Goal: Task Accomplishment & Management: Complete application form

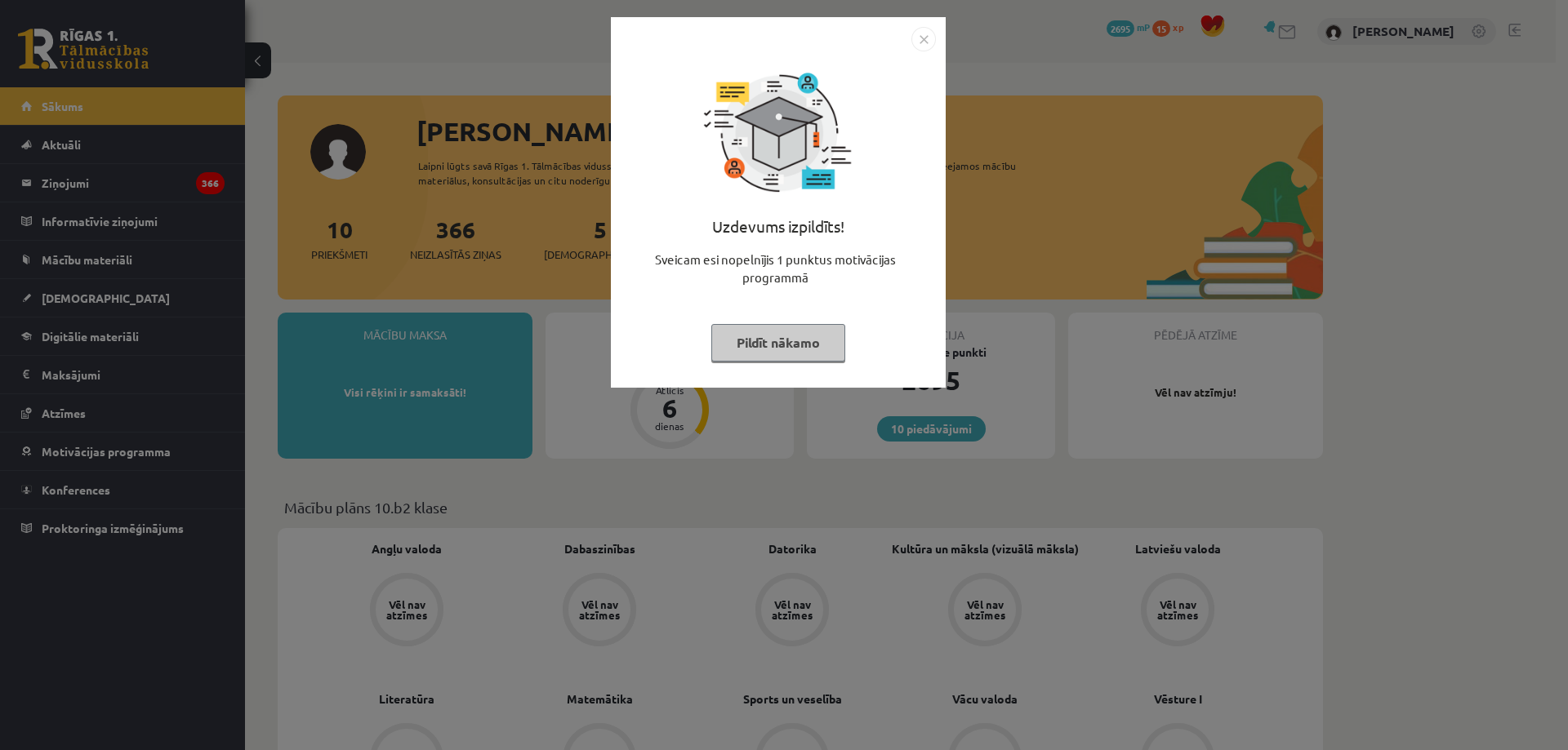
click at [926, 45] on img "Close" at bounding box center [924, 39] width 25 height 25
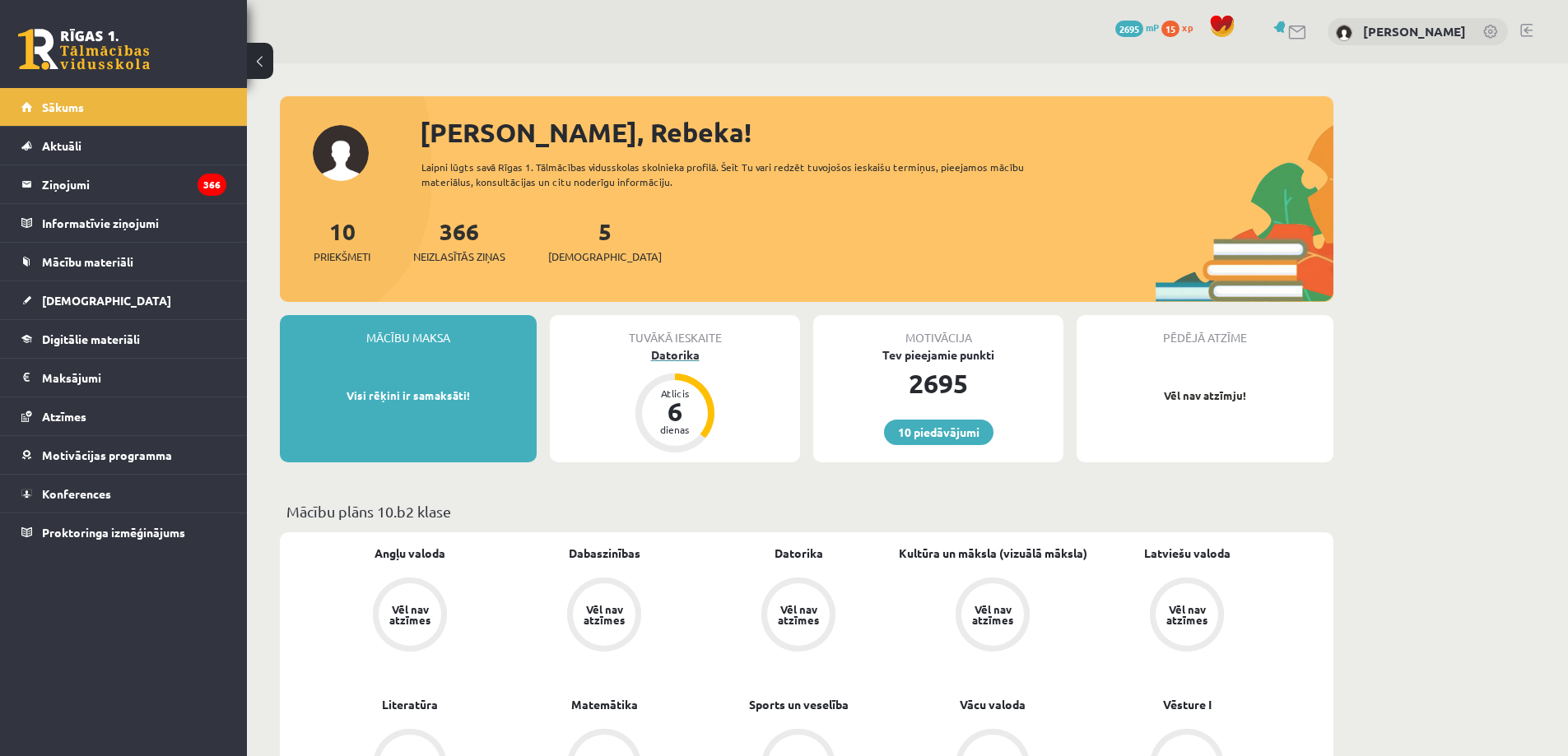
click at [680, 395] on div "Atlicis" at bounding box center [674, 393] width 49 height 10
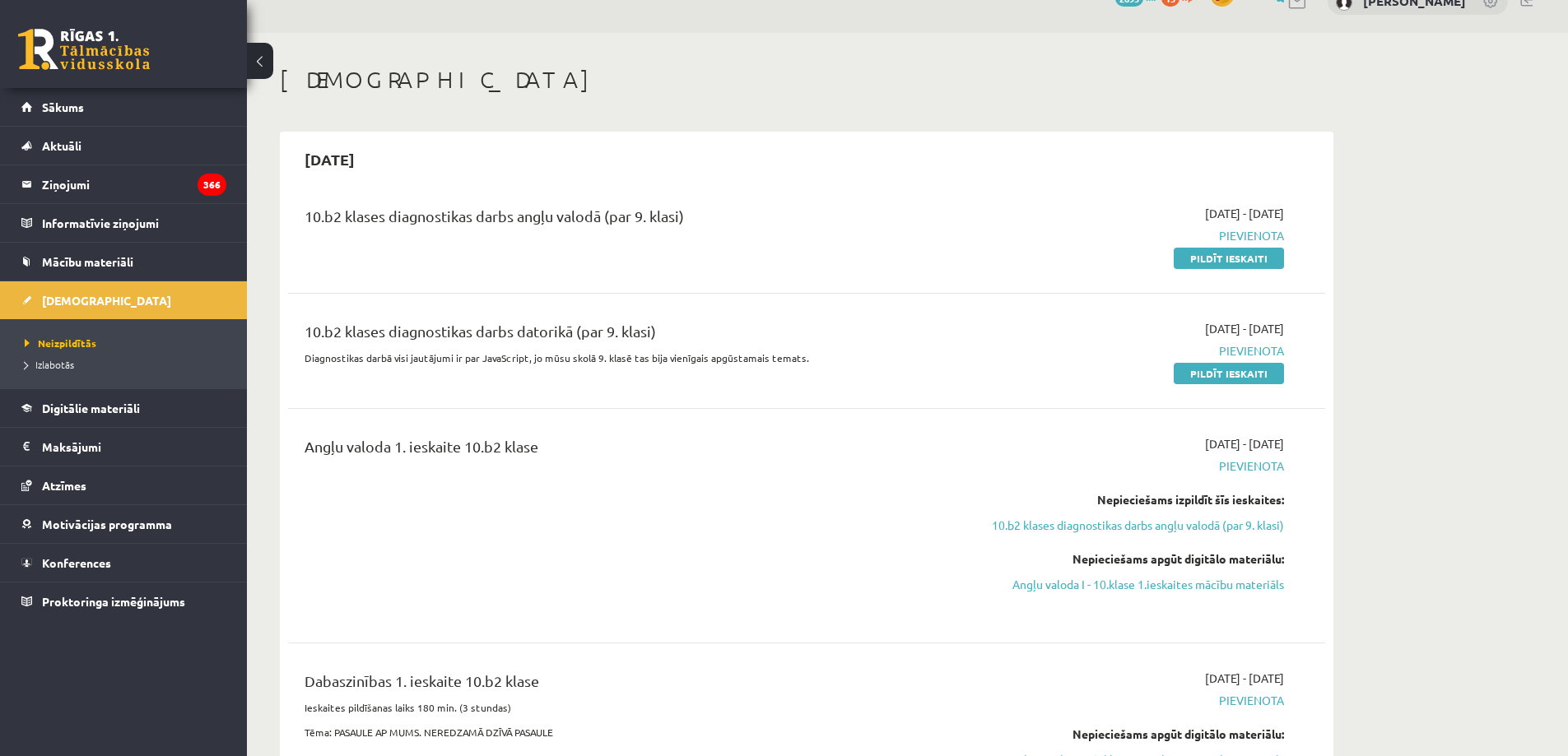
scroll to position [14, 0]
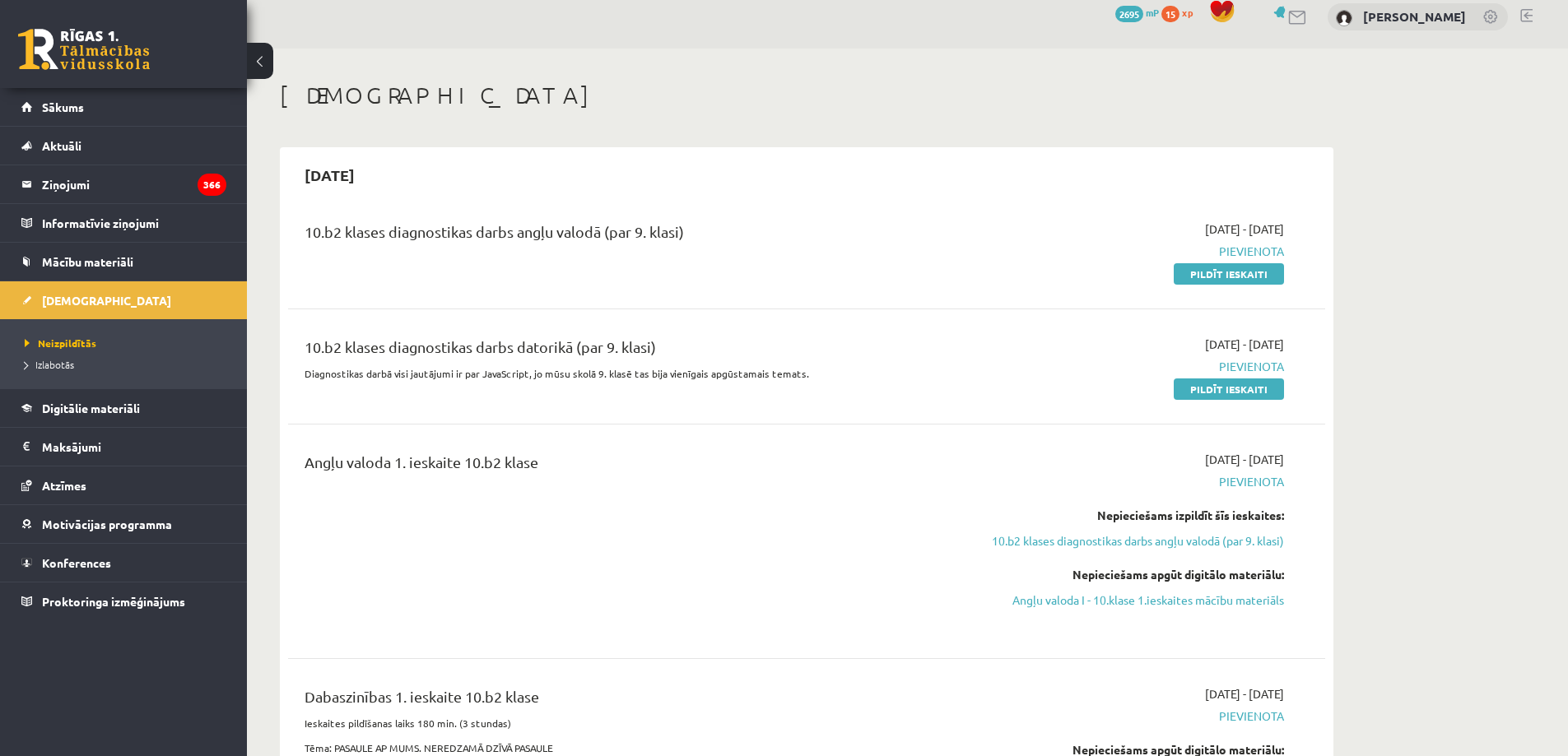
drag, startPoint x: 1257, startPoint y: 391, endPoint x: 870, endPoint y: 65, distance: 506.0
click at [1259, 391] on link "Pildīt ieskaiti" at bounding box center [1229, 390] width 110 height 21
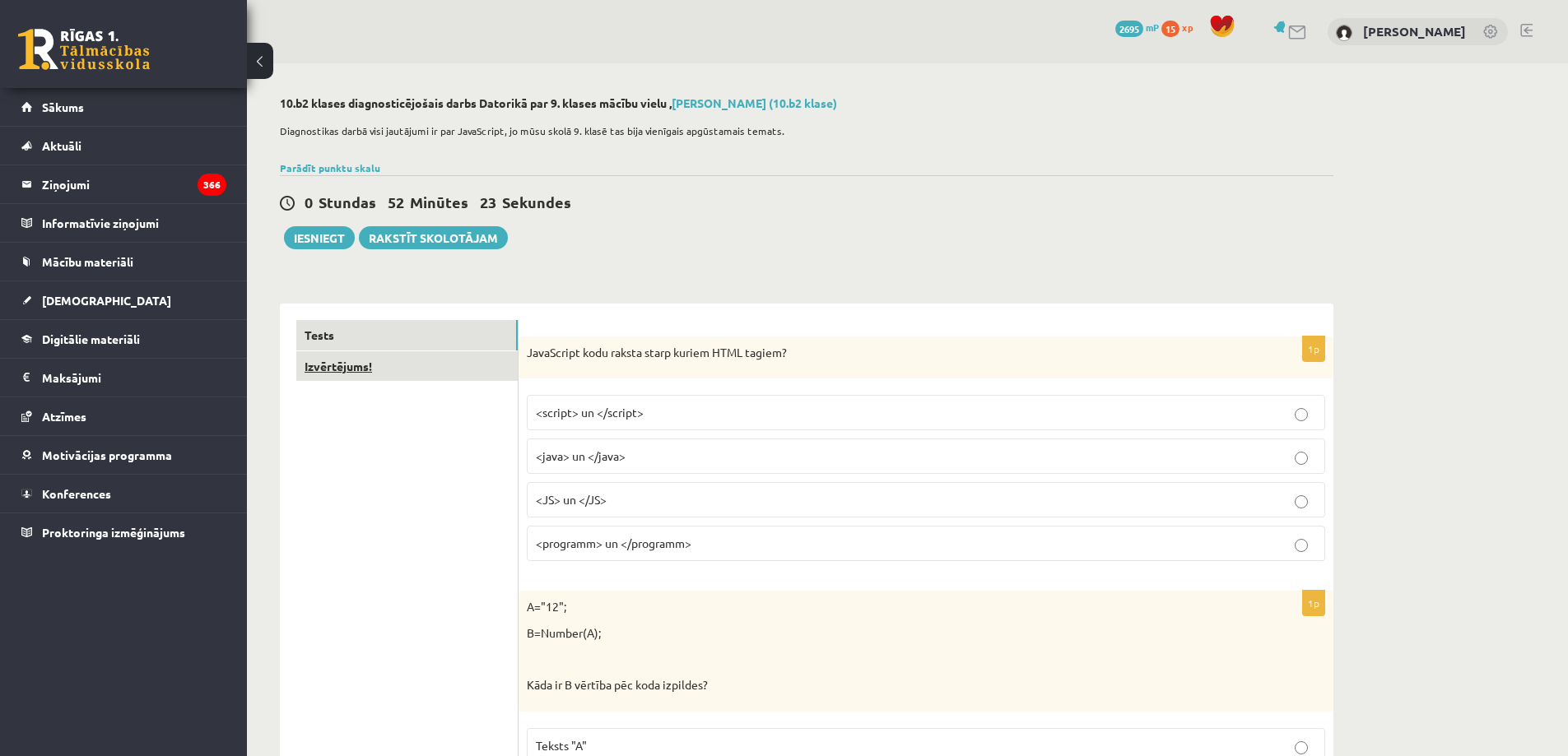
click at [361, 368] on link "Izvērtējums!" at bounding box center [407, 366] width 222 height 31
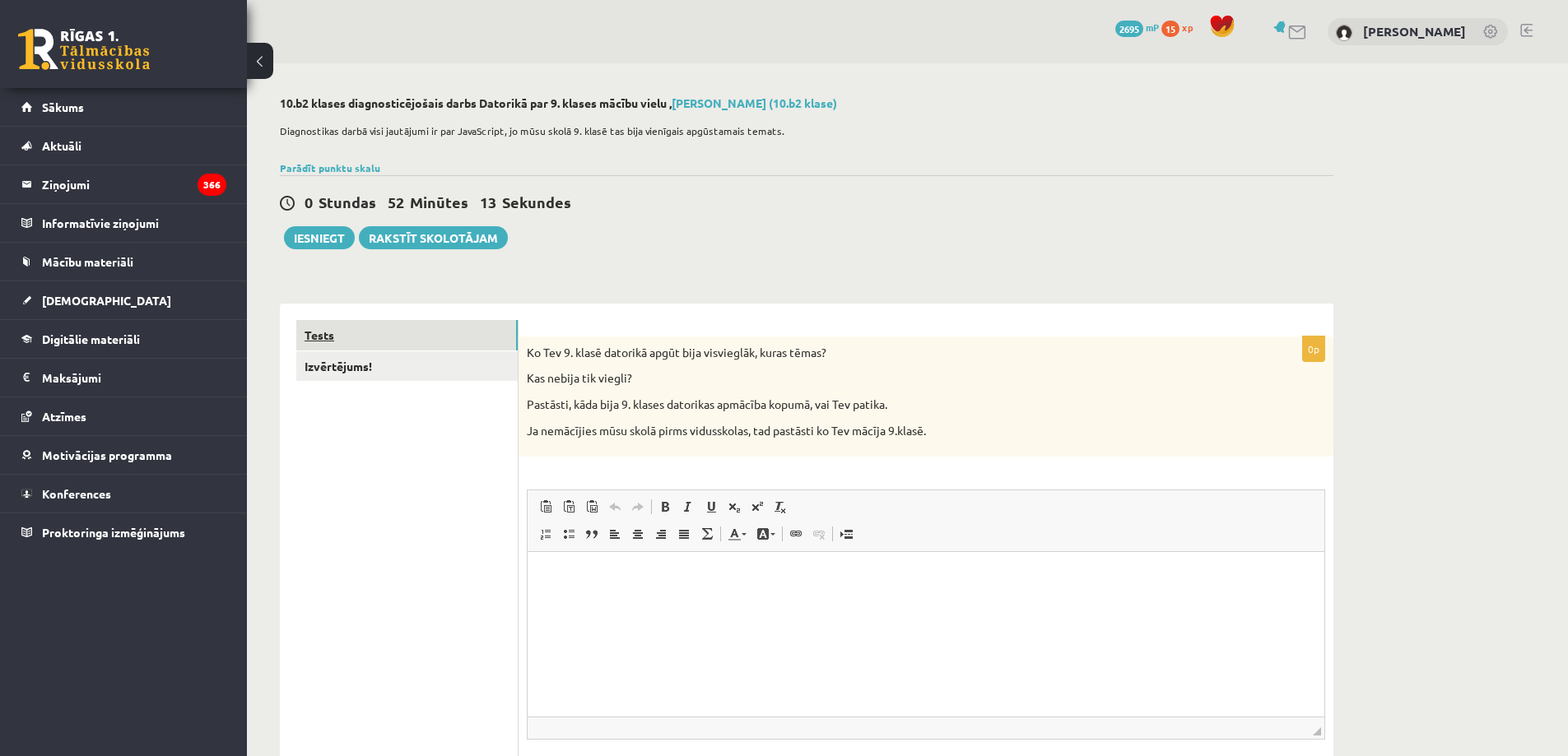
click at [318, 338] on link "Tests" at bounding box center [407, 336] width 222 height 31
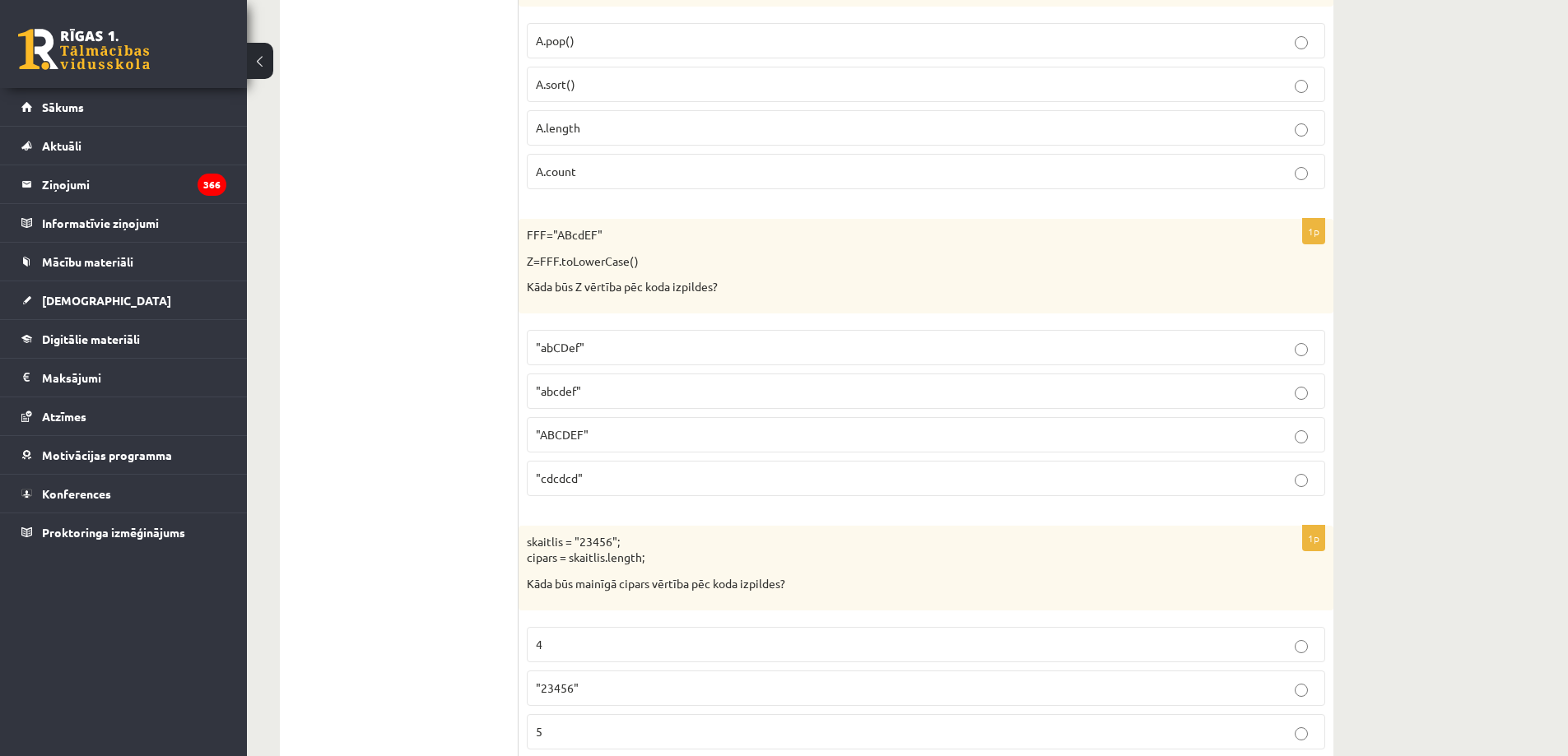
scroll to position [3518, 0]
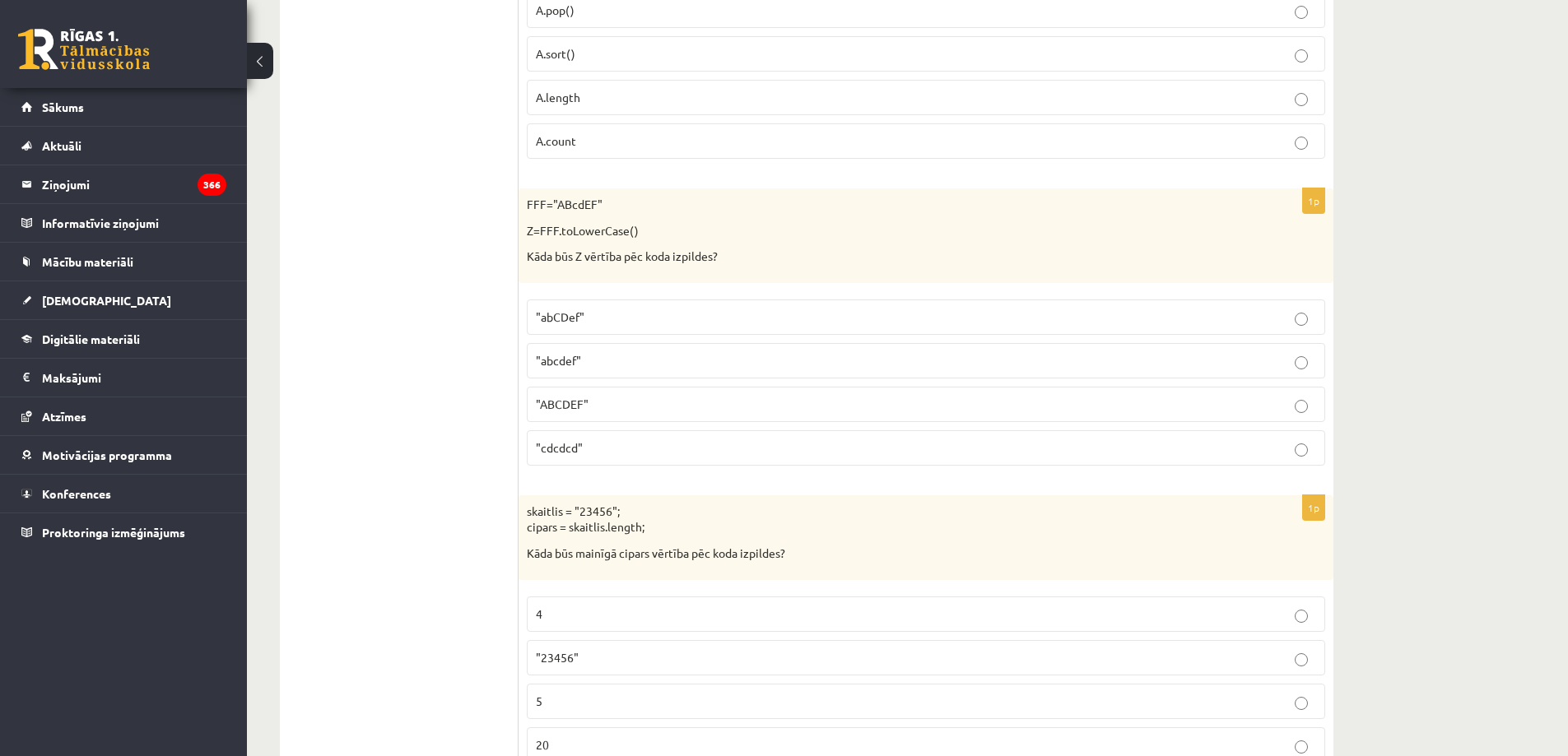
click at [1298, 324] on label ""abCDef"" at bounding box center [926, 317] width 798 height 36
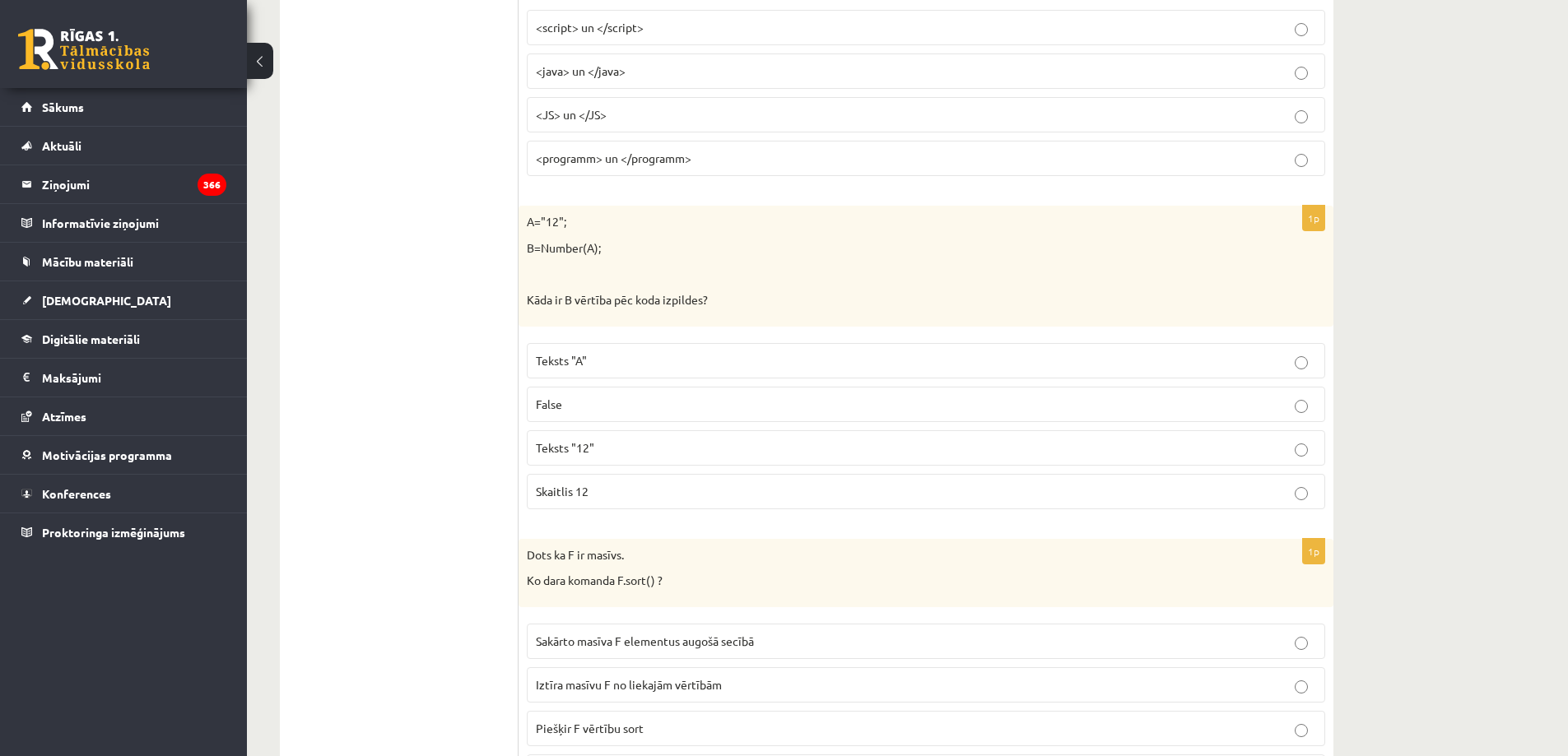
scroll to position [0, 0]
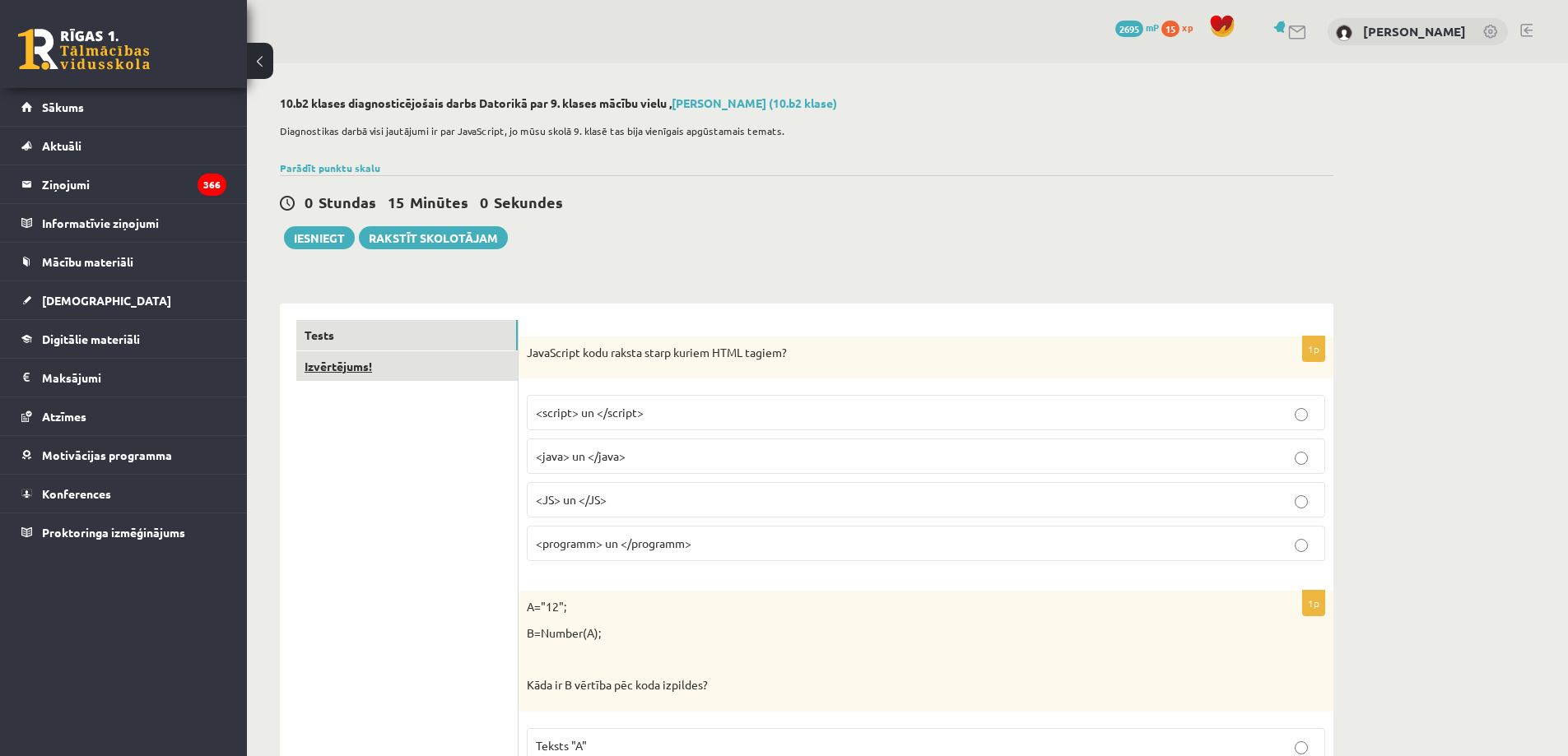
click at [316, 366] on link "Izvērtējums!" at bounding box center [407, 366] width 222 height 31
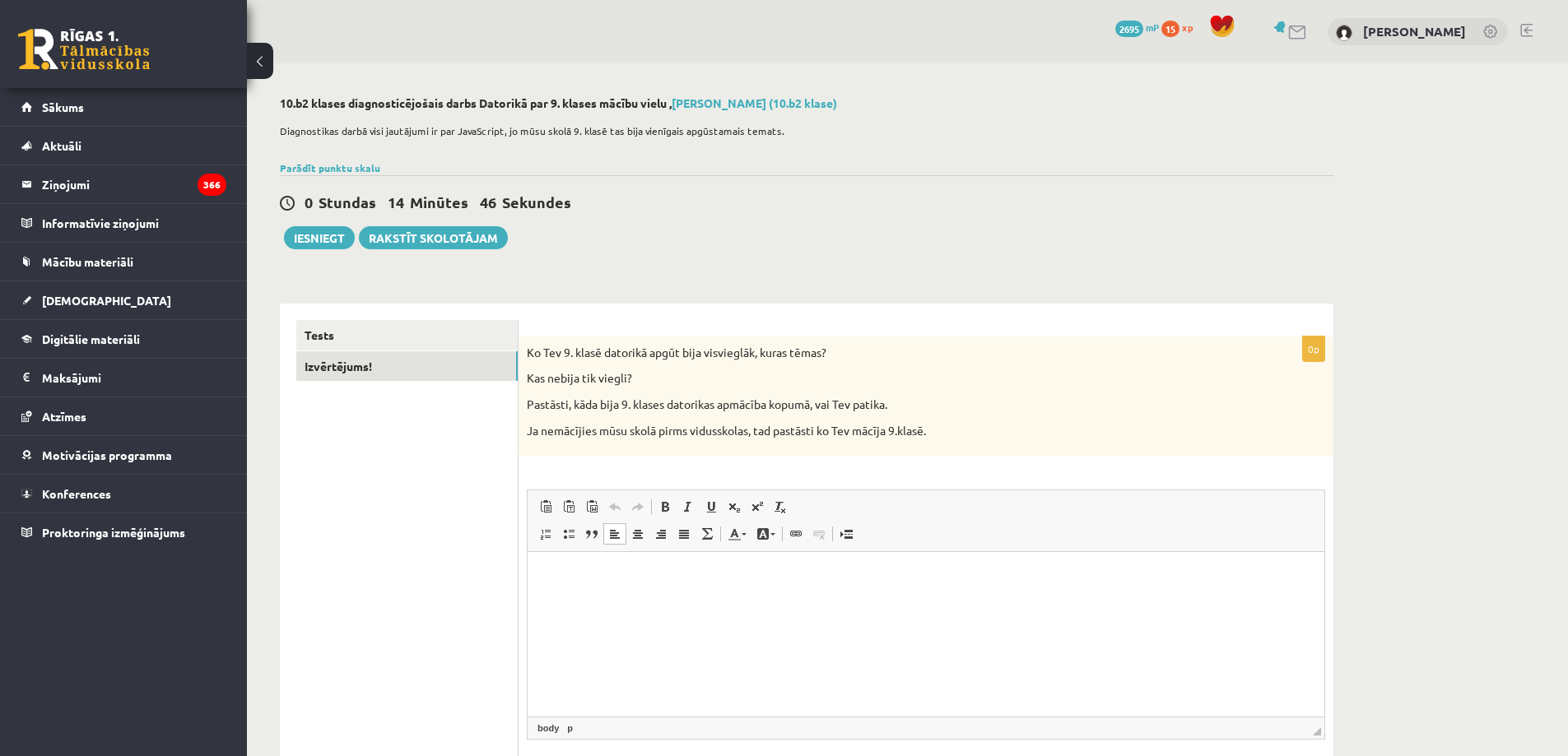
click at [707, 577] on p "Bagātinātā teksta redaktors, wiswyg-editor-user-answer-47024880476700" at bounding box center [926, 578] width 764 height 17
click at [328, 336] on link "Tests" at bounding box center [407, 336] width 222 height 31
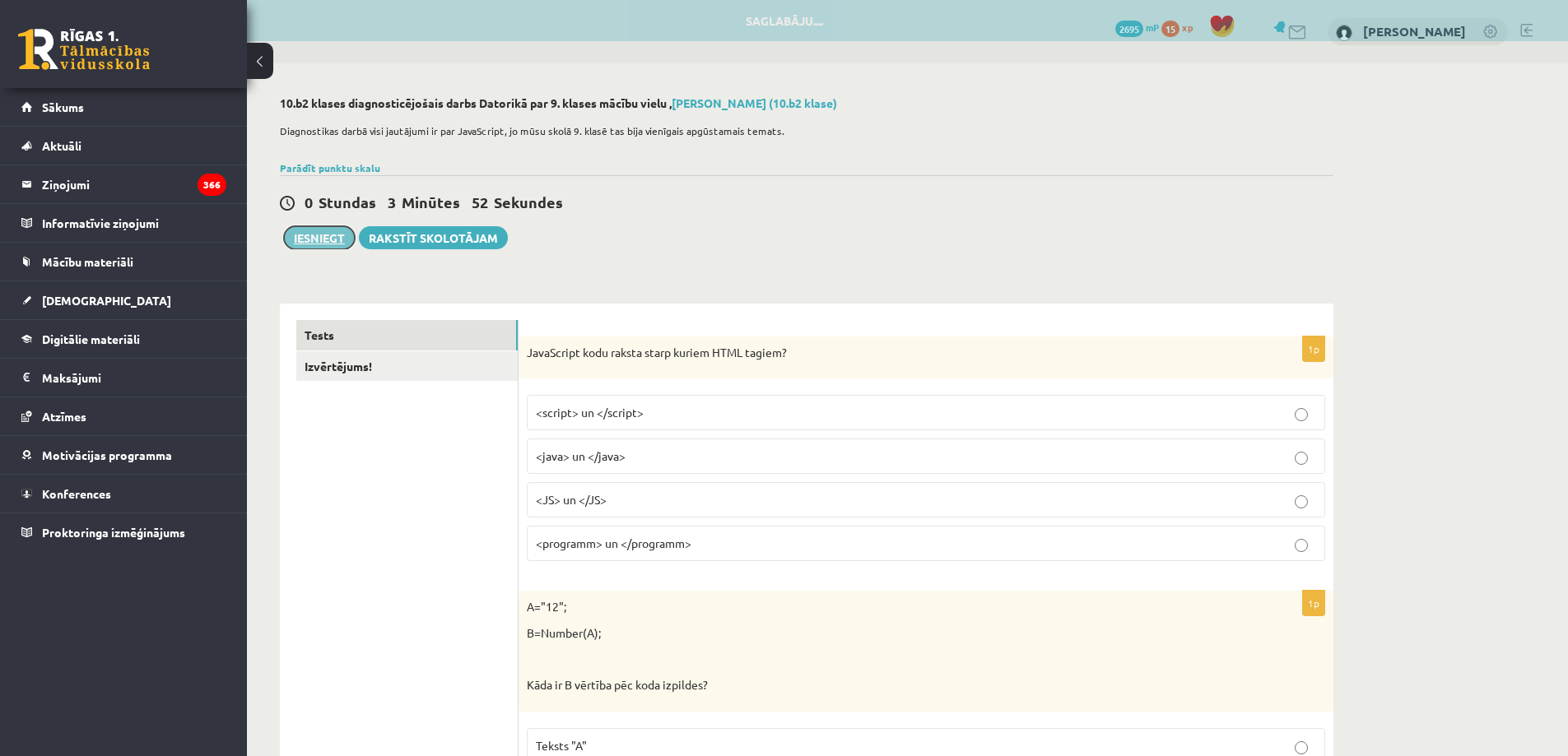
click at [341, 238] on button "Iesniegt" at bounding box center [319, 238] width 70 height 23
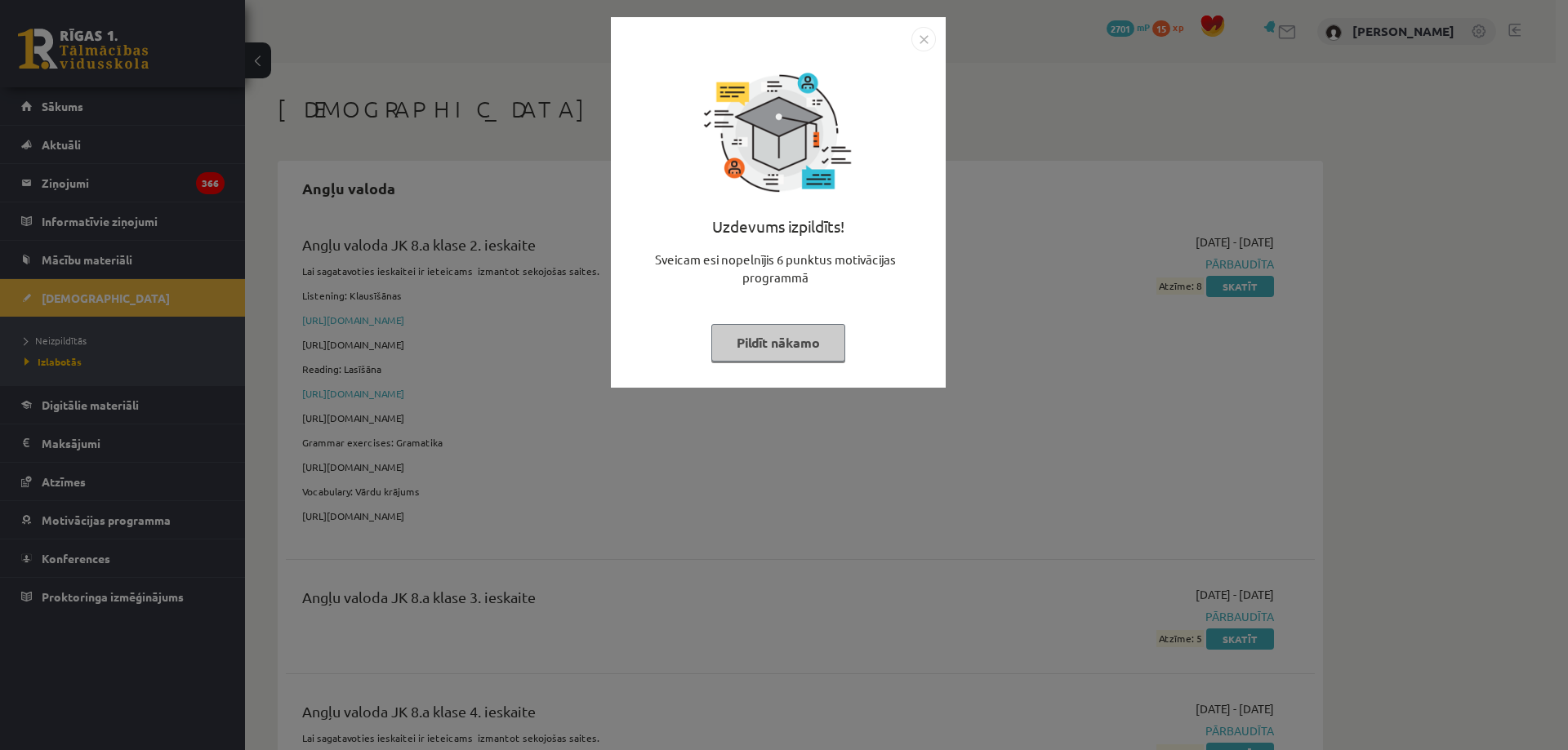
click at [930, 46] on img "Close" at bounding box center [924, 39] width 25 height 25
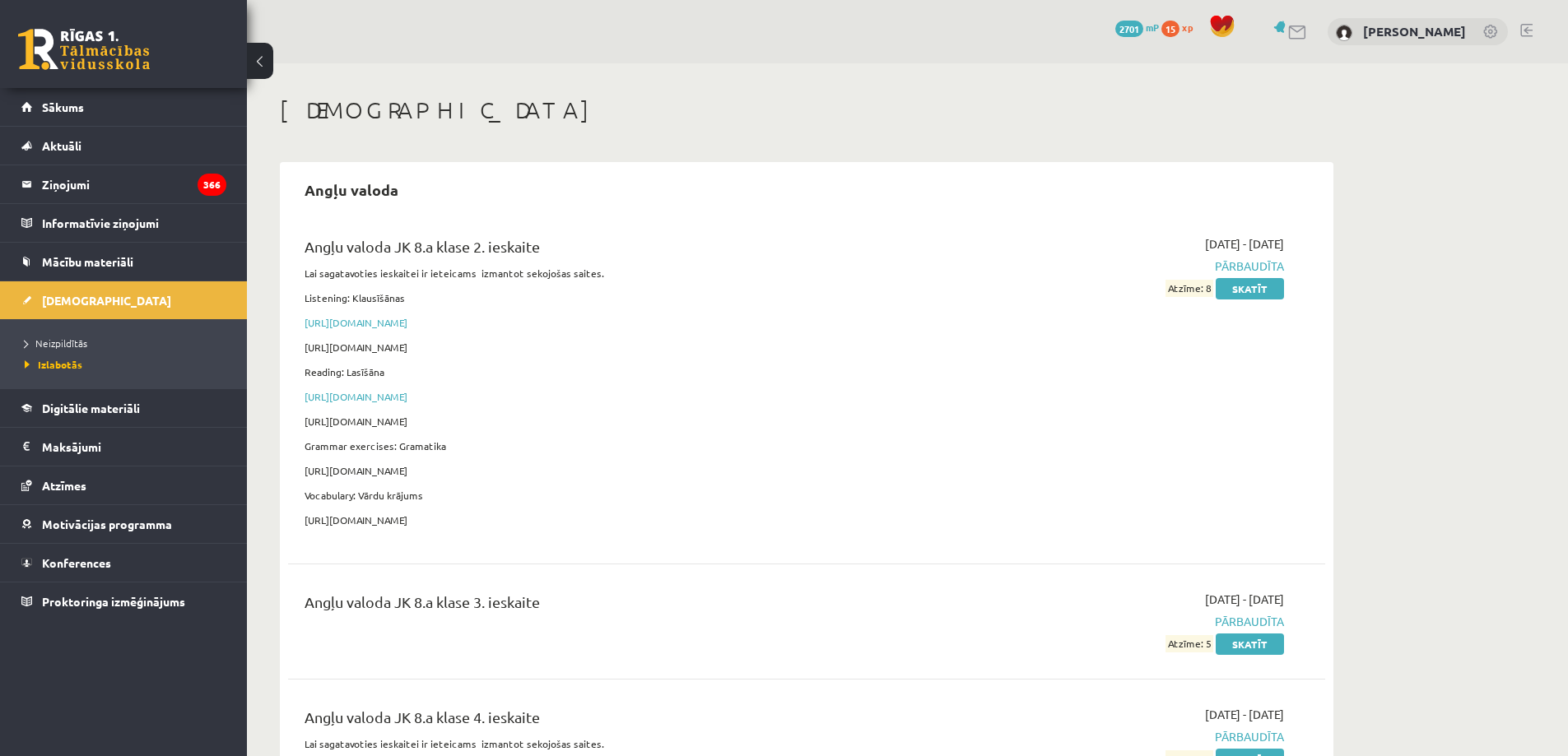
click at [1525, 32] on link at bounding box center [1527, 31] width 13 height 14
